Goal: Find contact information: Find contact information

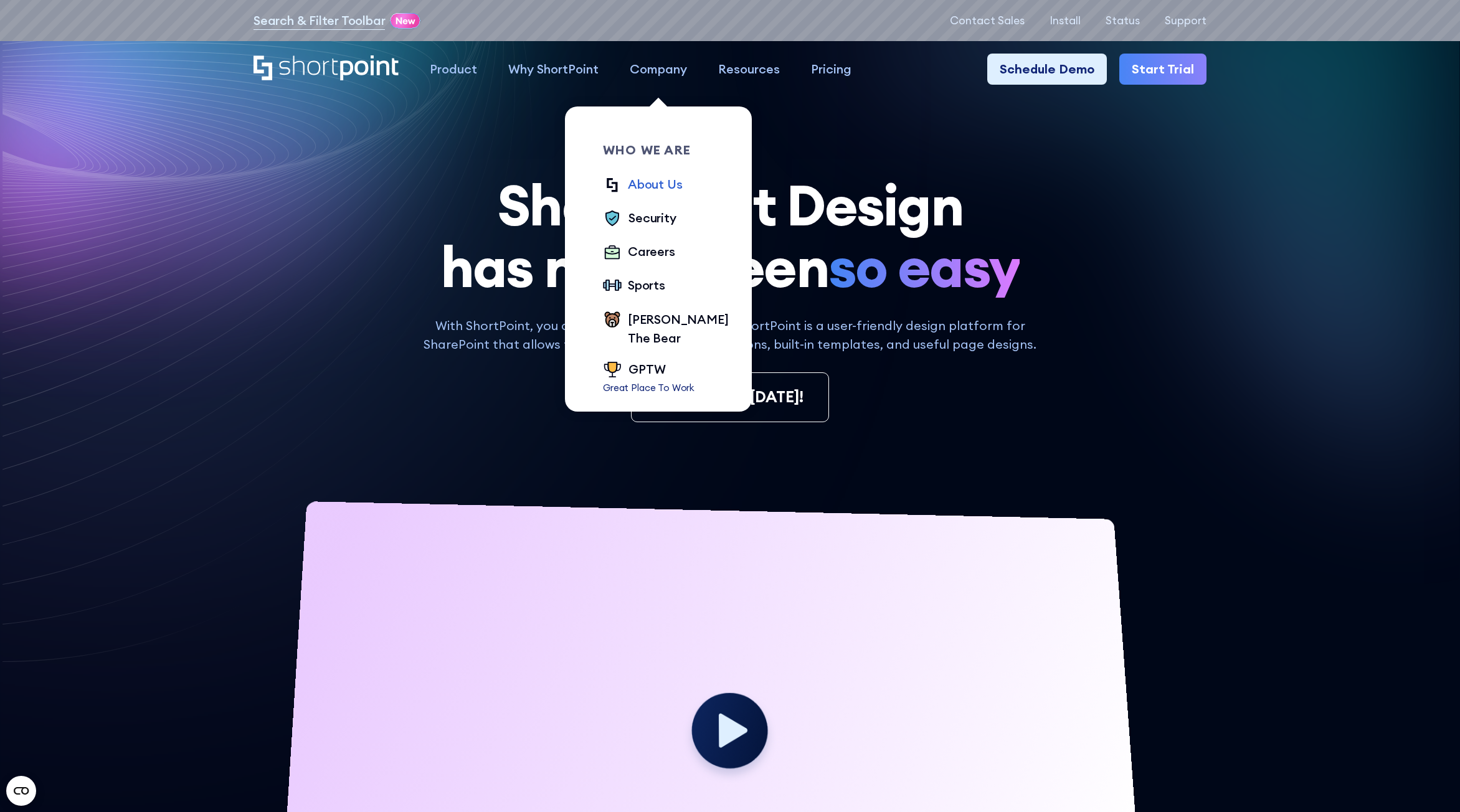
click at [664, 186] on div "About Us" at bounding box center [655, 184] width 54 height 18
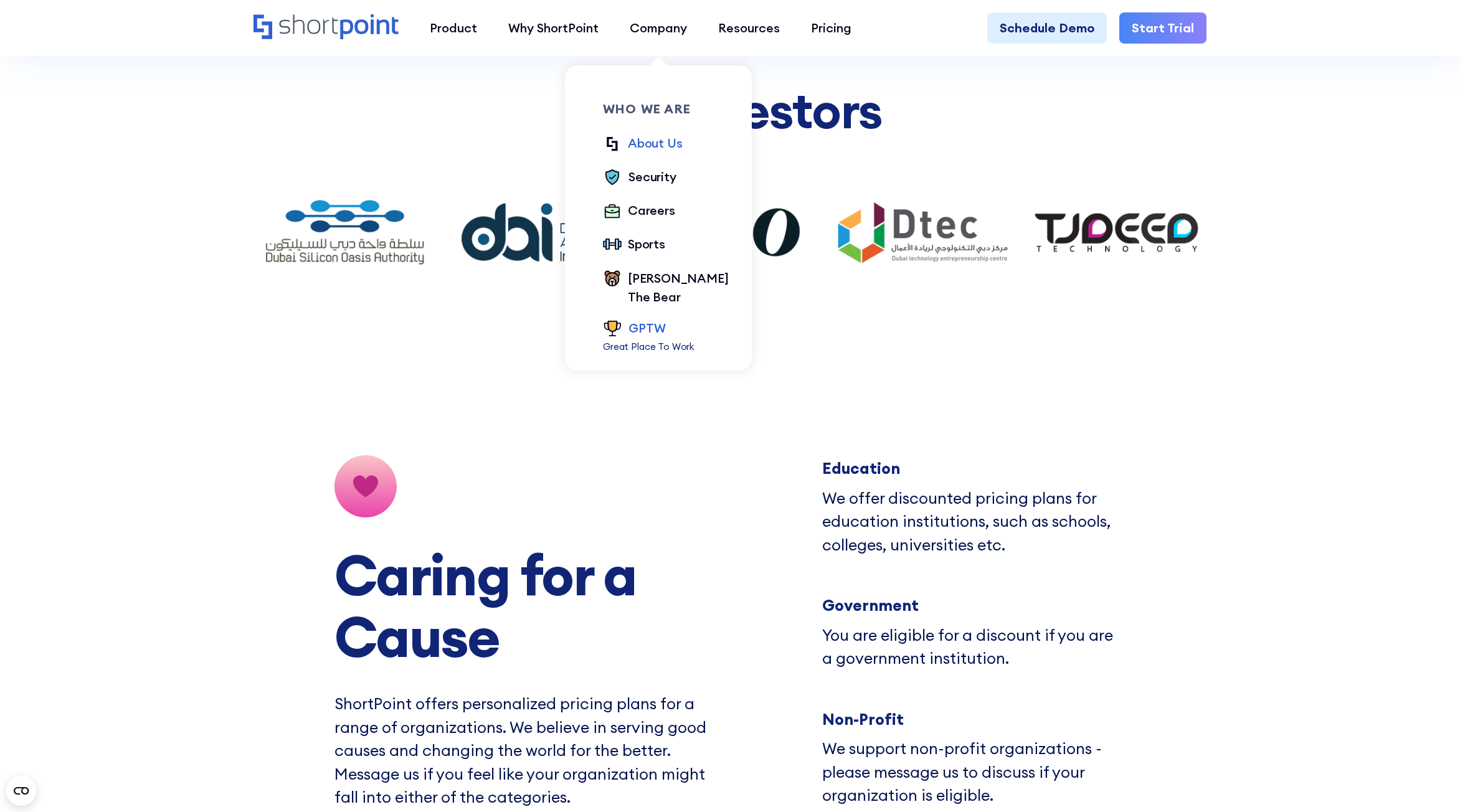
scroll to position [9524, 0]
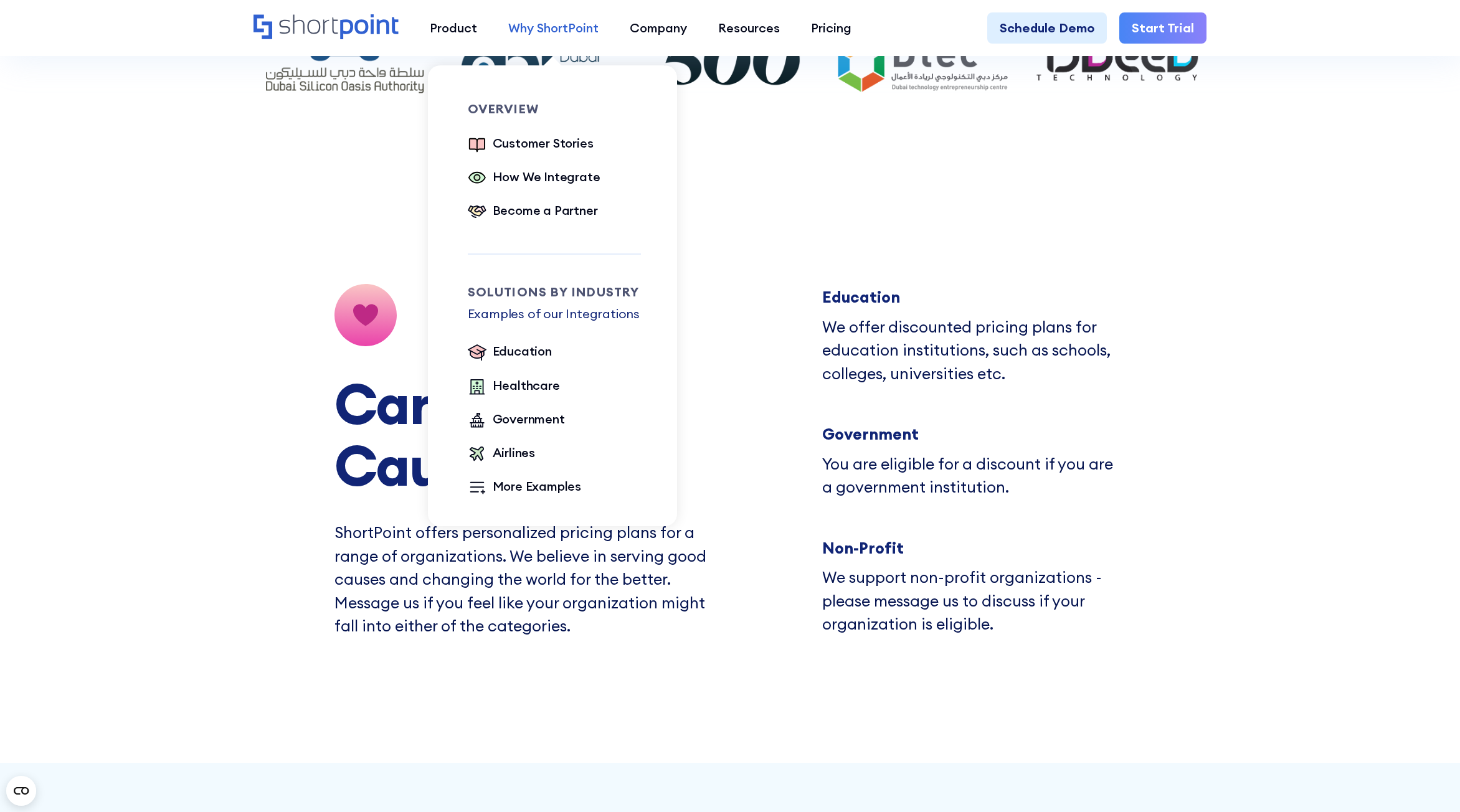
click at [558, 35] on div "Why ShortPoint" at bounding box center [553, 27] width 90 height 18
click at [527, 178] on div "How We Integrate" at bounding box center [546, 176] width 108 height 18
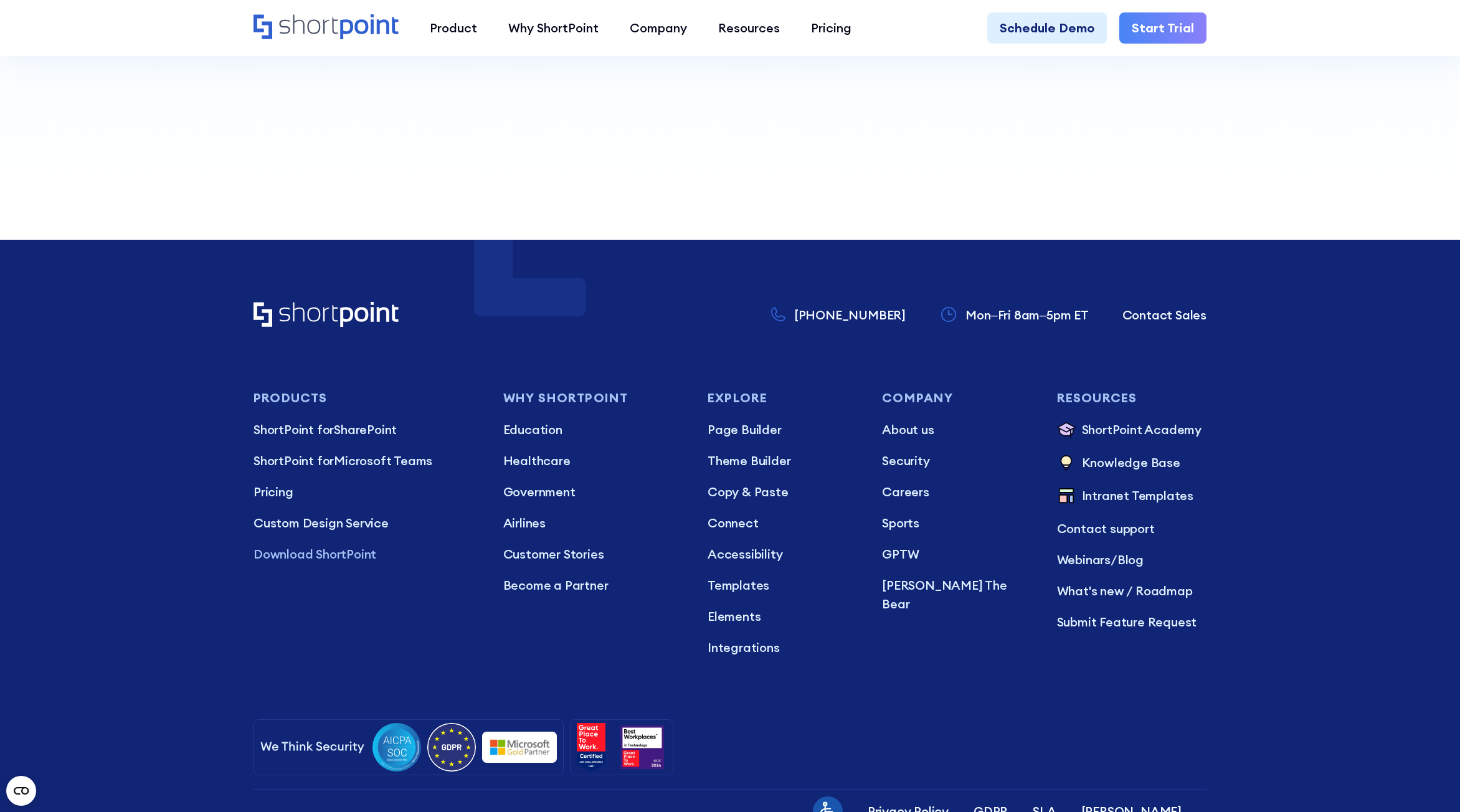
scroll to position [1478, 0]
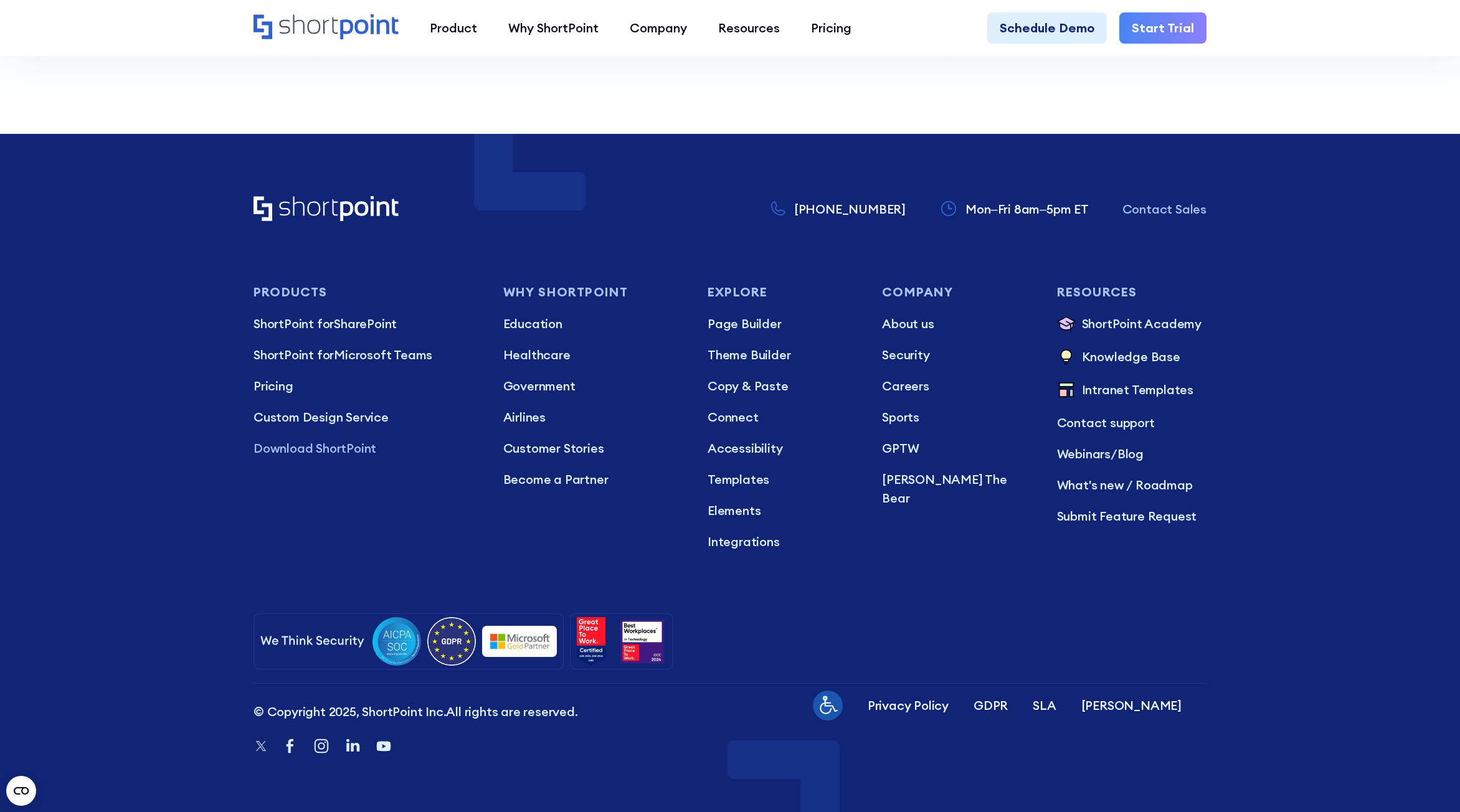
click at [1157, 211] on p "Contact Sales" at bounding box center [1165, 208] width 84 height 18
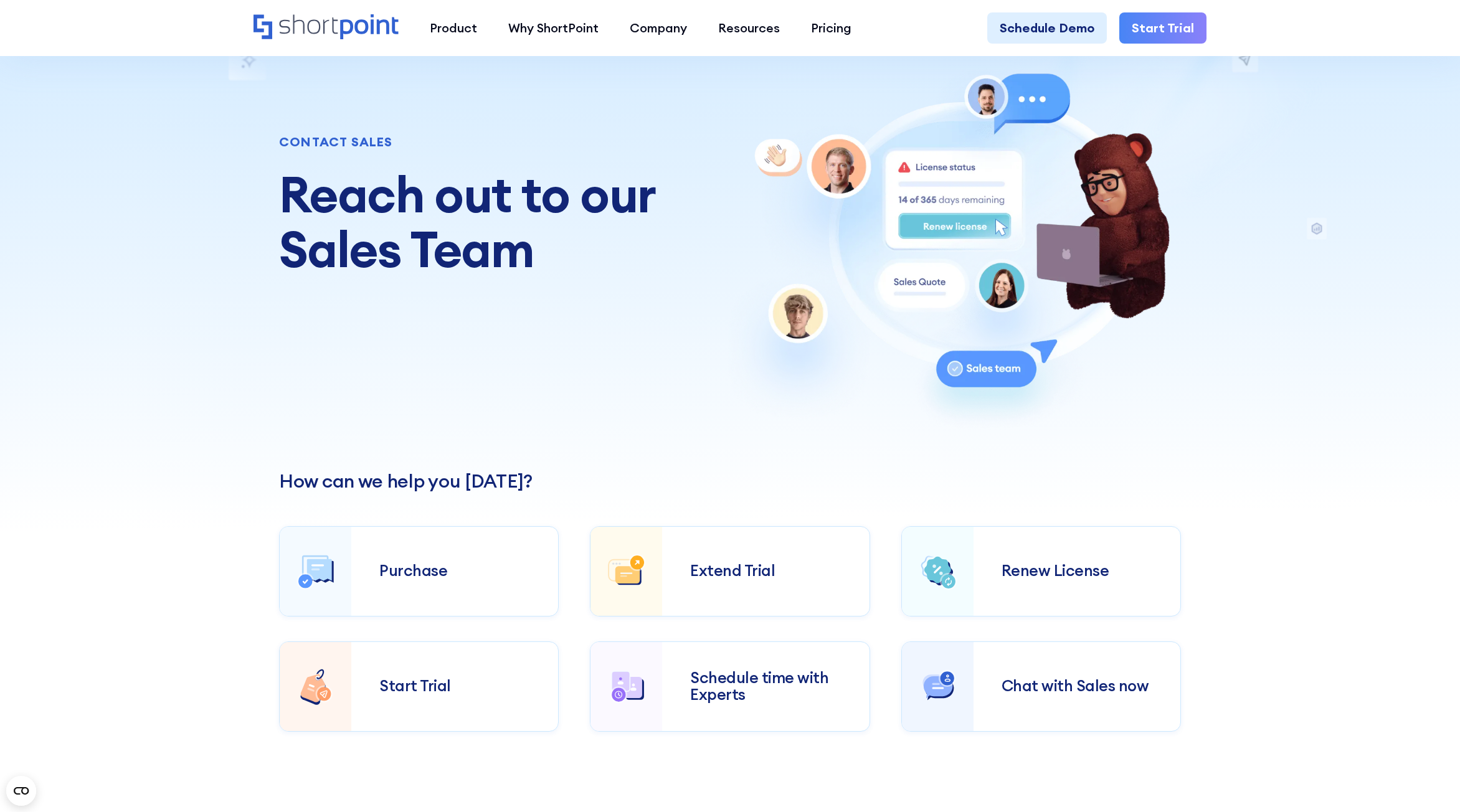
scroll to position [124, 0]
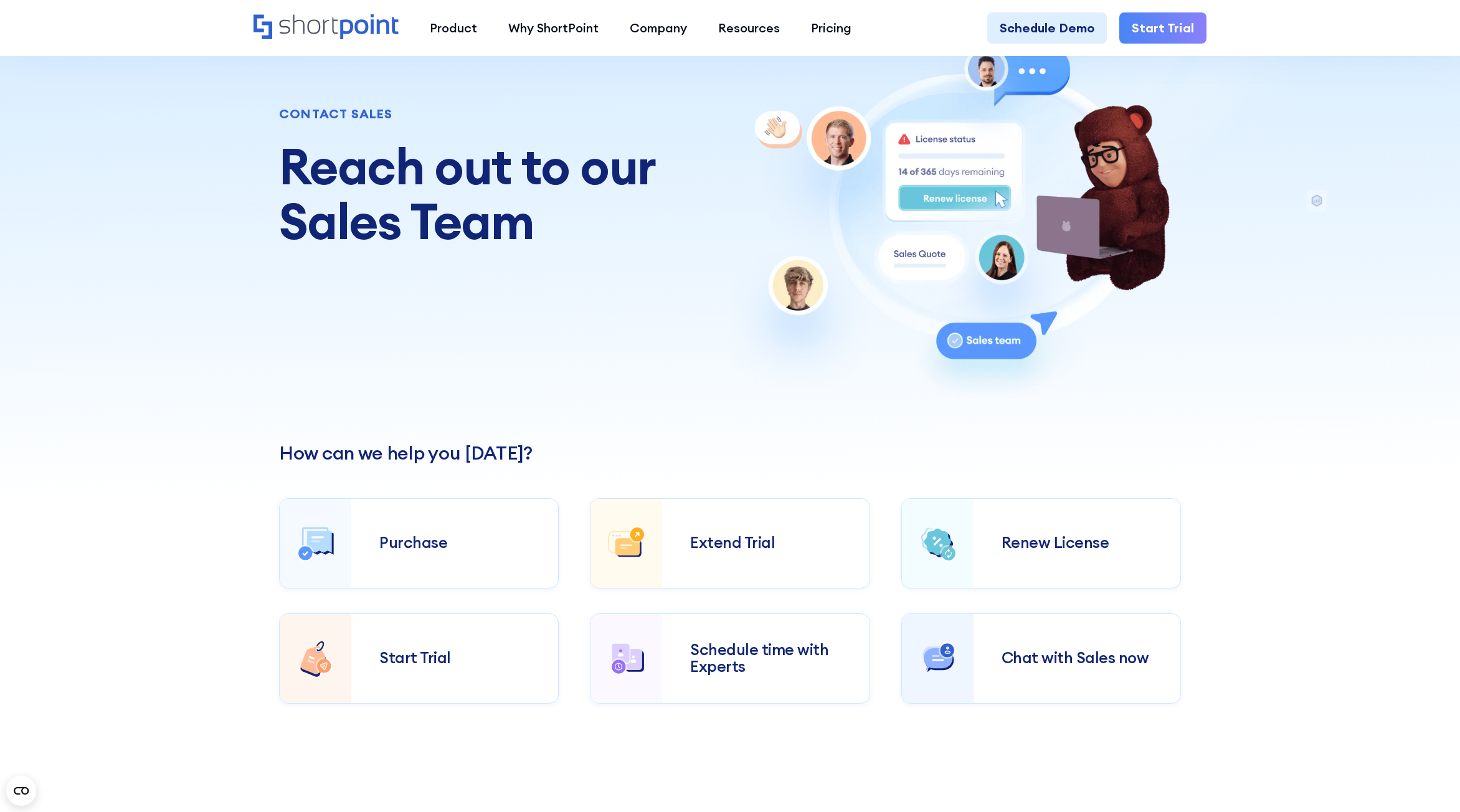
click at [1060, 657] on div "Chat with Sales now" at bounding box center [1077, 658] width 151 height 18
click at [726, 666] on div "Schedule time with Experts" at bounding box center [765, 658] width 151 height 34
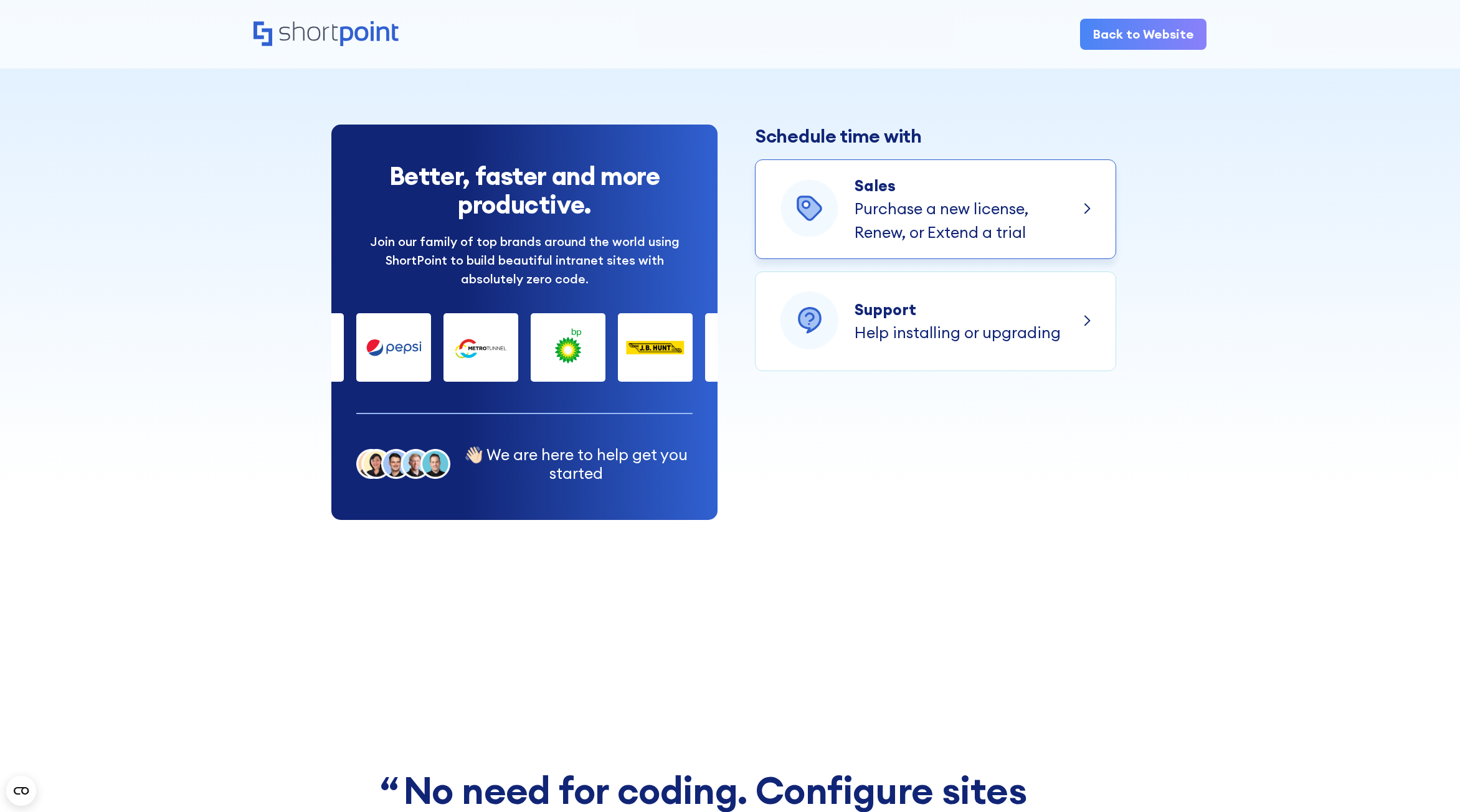
click at [999, 201] on p "Purchase a new license, Renew, or Extend a trial" at bounding box center [941, 220] width 174 height 46
